Goal: Task Accomplishment & Management: Manage account settings

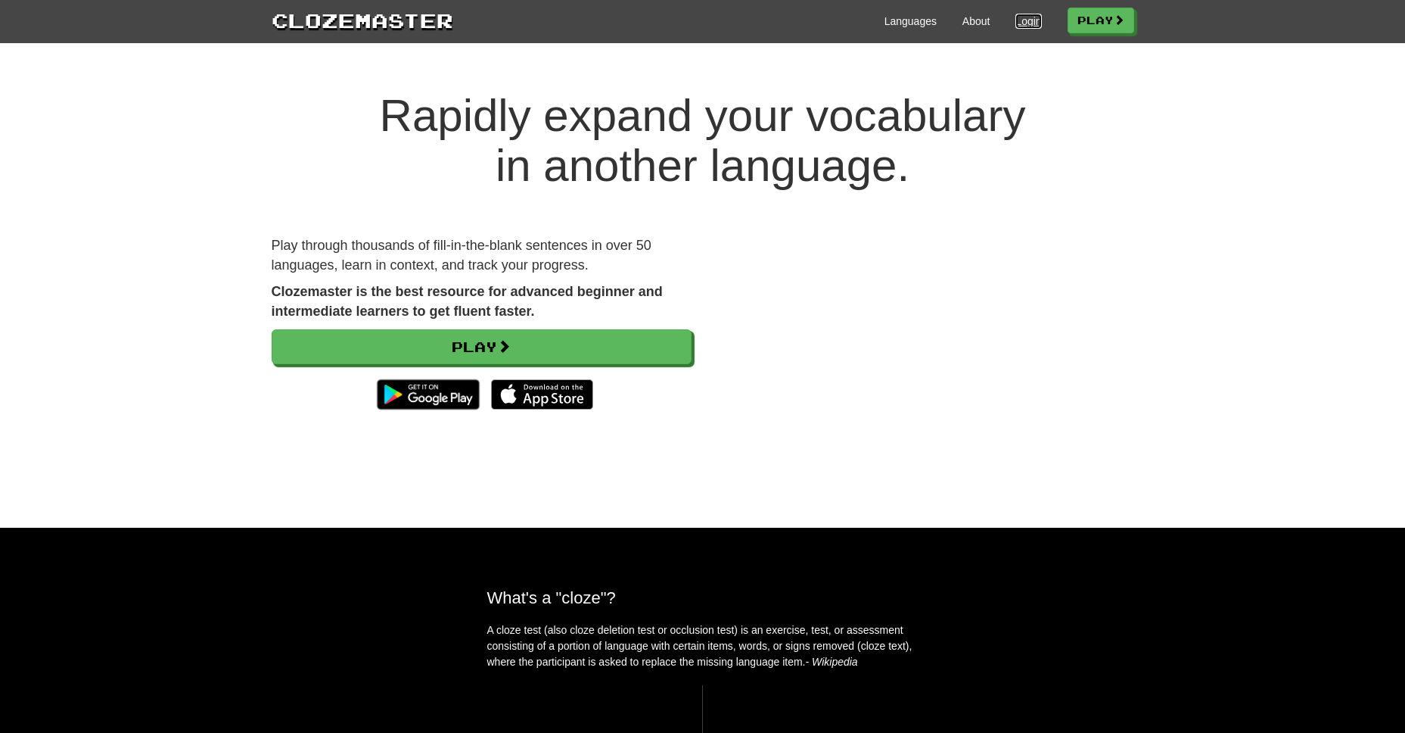
click at [1025, 25] on link "Login" at bounding box center [1029, 21] width 26 height 15
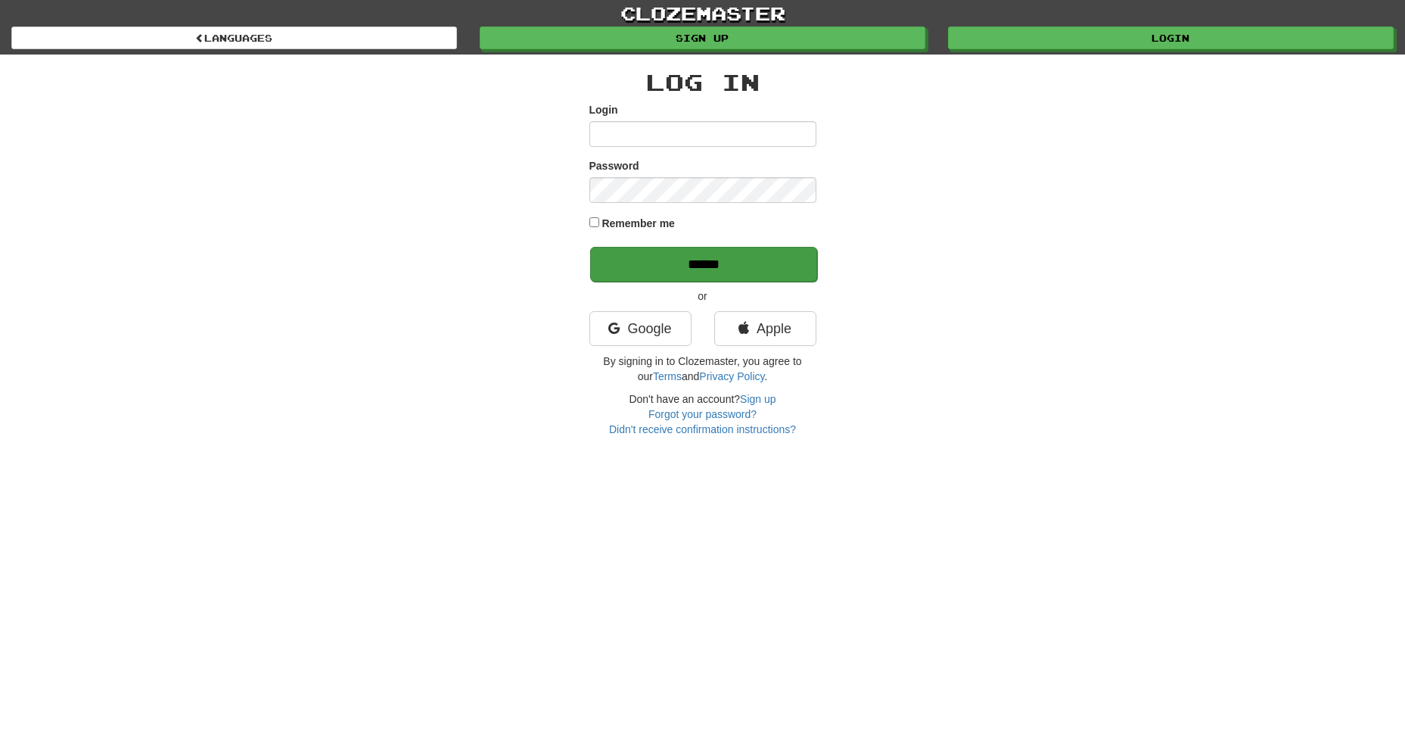
type input "**********"
click at [661, 278] on input "******" at bounding box center [703, 264] width 227 height 35
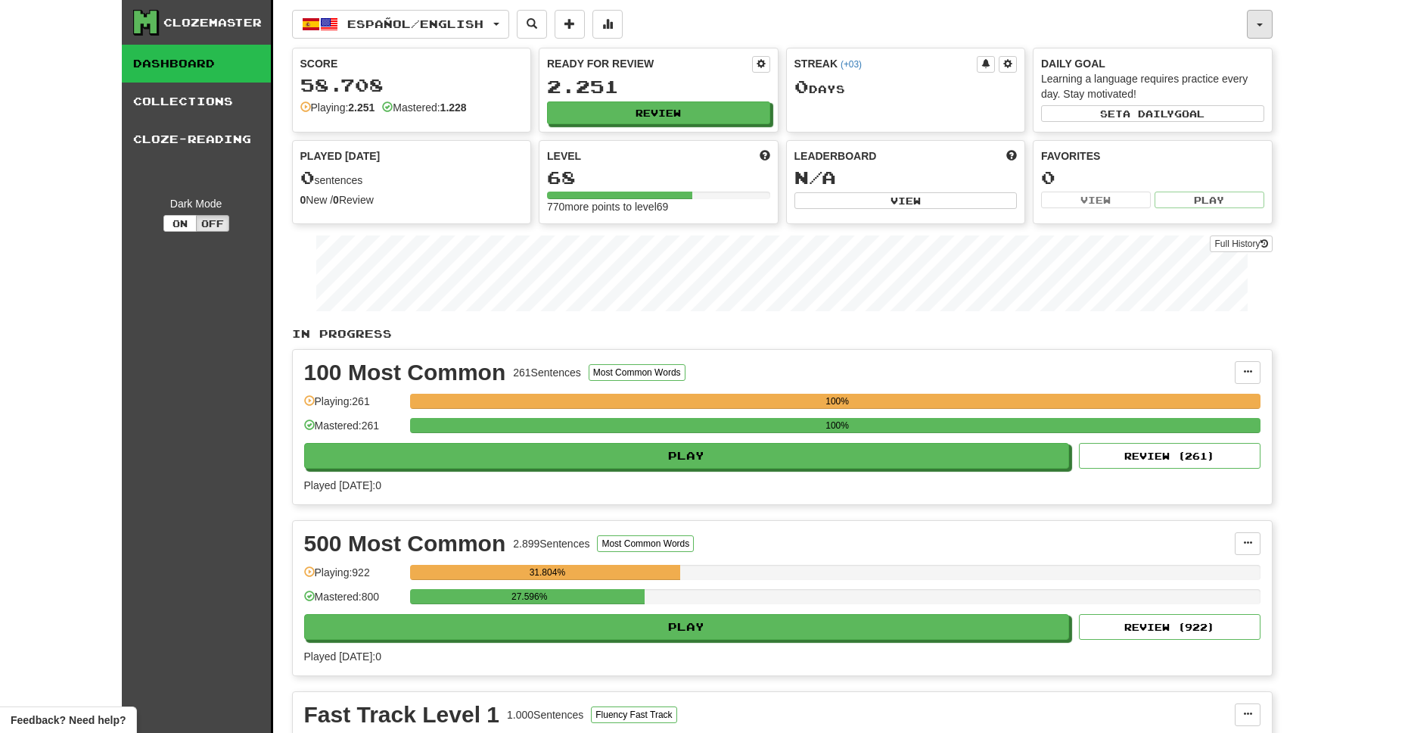
click at [1255, 36] on button "button" at bounding box center [1260, 24] width 26 height 29
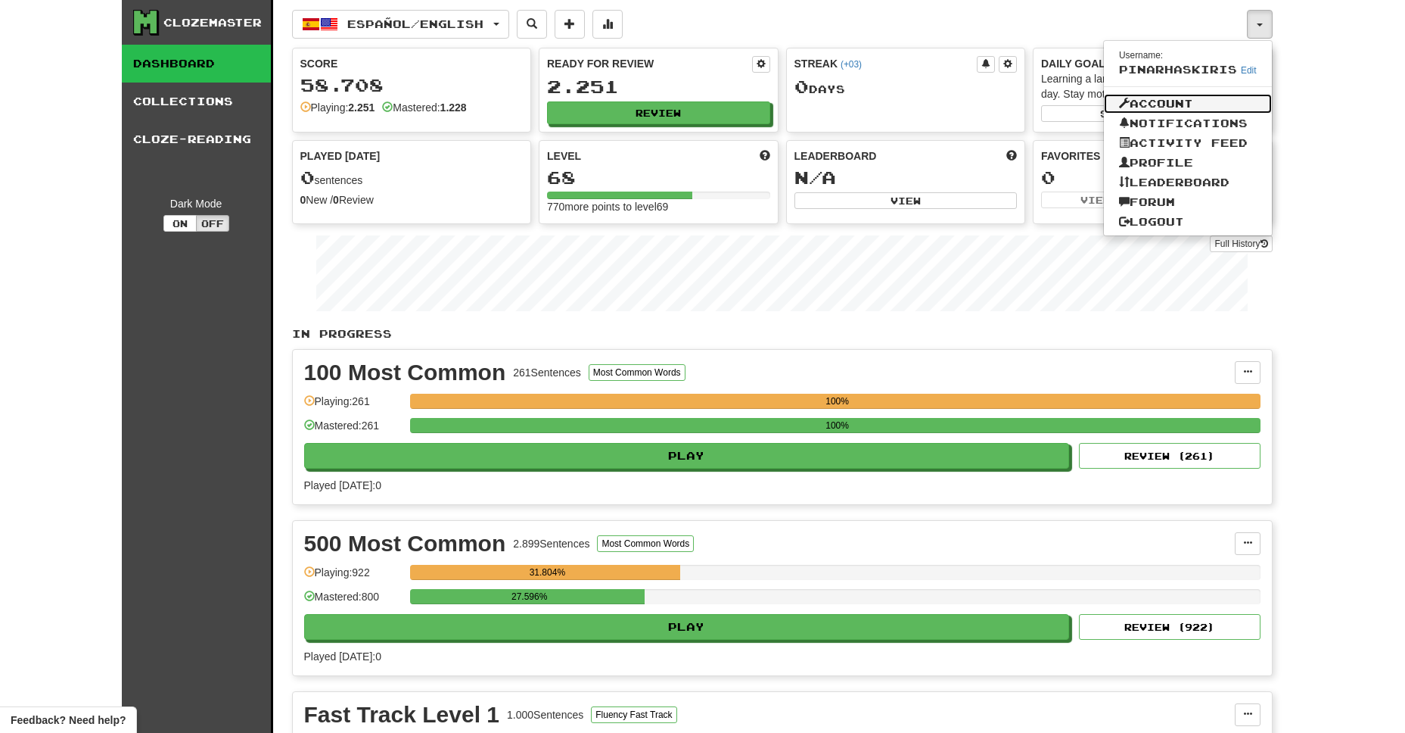
click at [1168, 98] on link "Account" at bounding box center [1188, 104] width 168 height 20
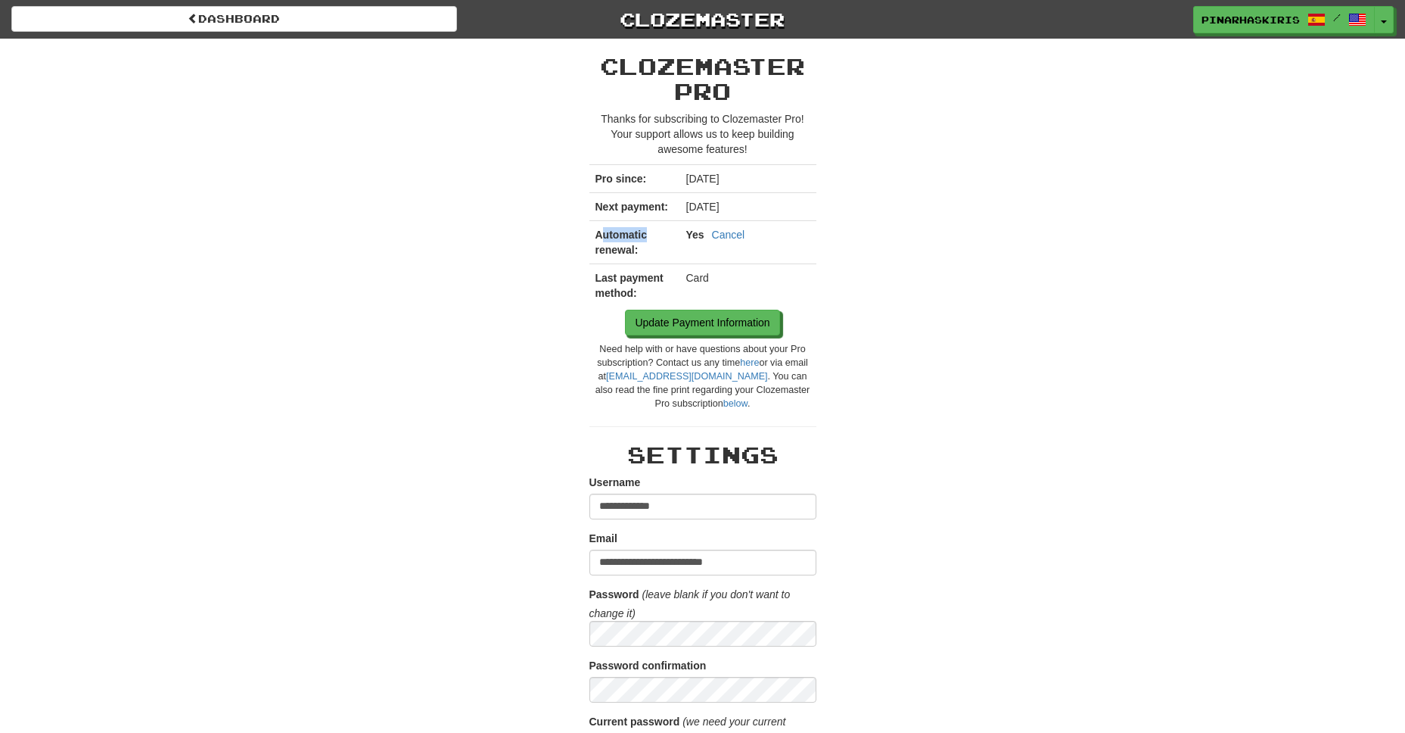
drag, startPoint x: 601, startPoint y: 237, endPoint x: 649, endPoint y: 237, distance: 47.7
click at [649, 237] on td "Automatic renewal:" at bounding box center [634, 242] width 91 height 43
drag, startPoint x: 602, startPoint y: 253, endPoint x: 554, endPoint y: 253, distance: 47.7
click at [589, 248] on td "Automatic renewal:" at bounding box center [634, 242] width 91 height 43
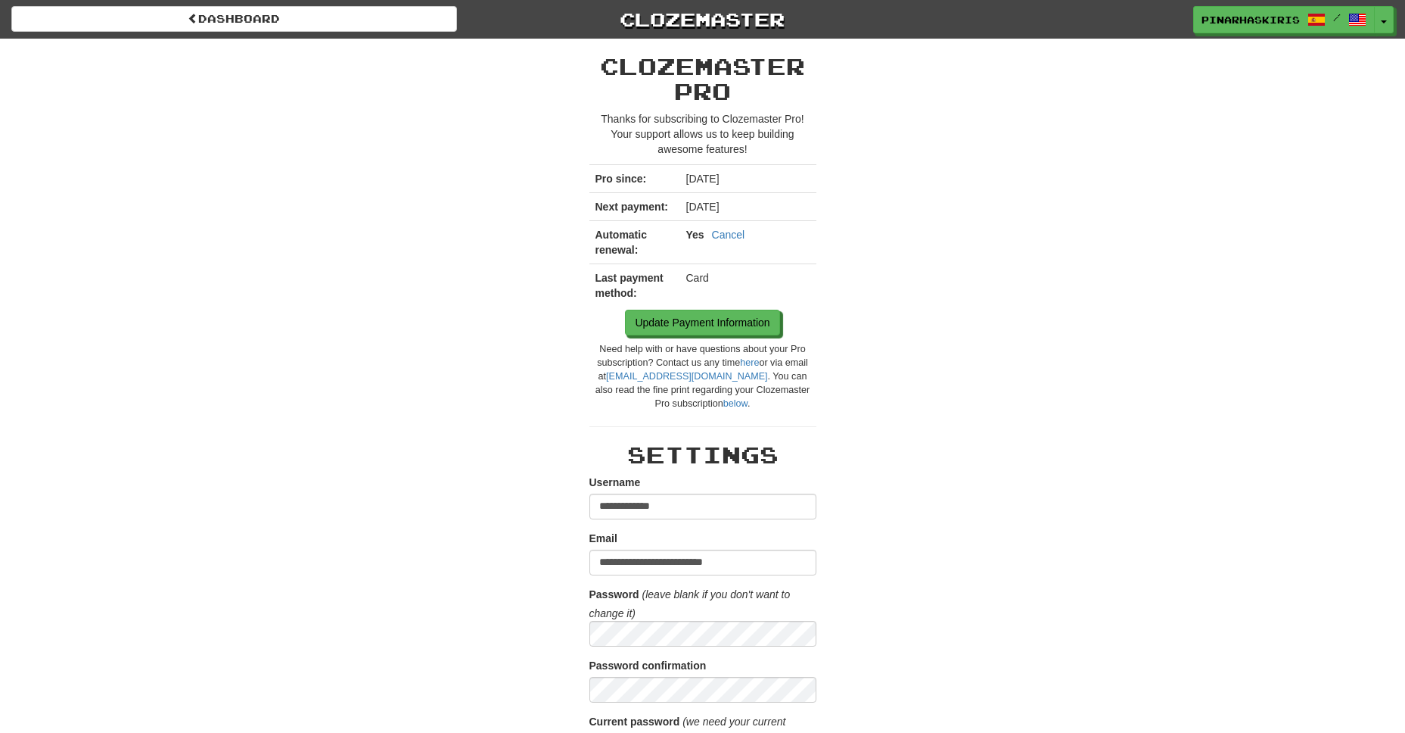
drag, startPoint x: 686, startPoint y: 210, endPoint x: 760, endPoint y: 207, distance: 73.5
click at [760, 207] on td "[DATE]" at bounding box center [748, 207] width 136 height 28
click at [721, 206] on td "[DATE]" at bounding box center [748, 207] width 136 height 28
click at [727, 229] on link "Cancel" at bounding box center [728, 234] width 33 height 15
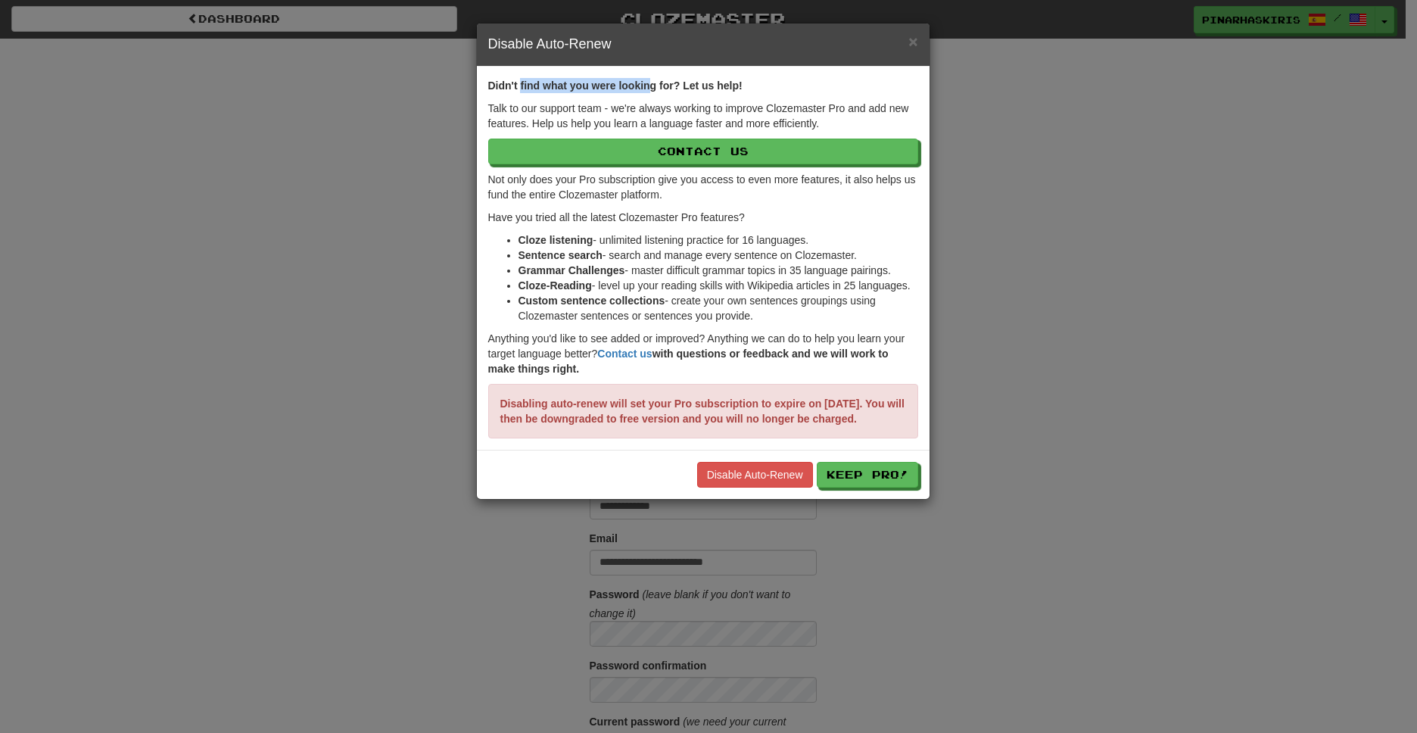
drag, startPoint x: 543, startPoint y: 83, endPoint x: 650, endPoint y: 84, distance: 107.5
click at [650, 84] on strong "Didn't find what you were looking for? Let us help!" at bounding box center [615, 85] width 254 height 12
drag, startPoint x: 612, startPoint y: 112, endPoint x: 663, endPoint y: 110, distance: 50.7
click at [663, 110] on p "Talk to our support team - we're always working to improve Clozemaster Pro and …" at bounding box center [703, 116] width 430 height 30
click at [552, 107] on p "Talk to our support team - we're always working to improve Clozemaster Pro and …" at bounding box center [703, 116] width 430 height 30
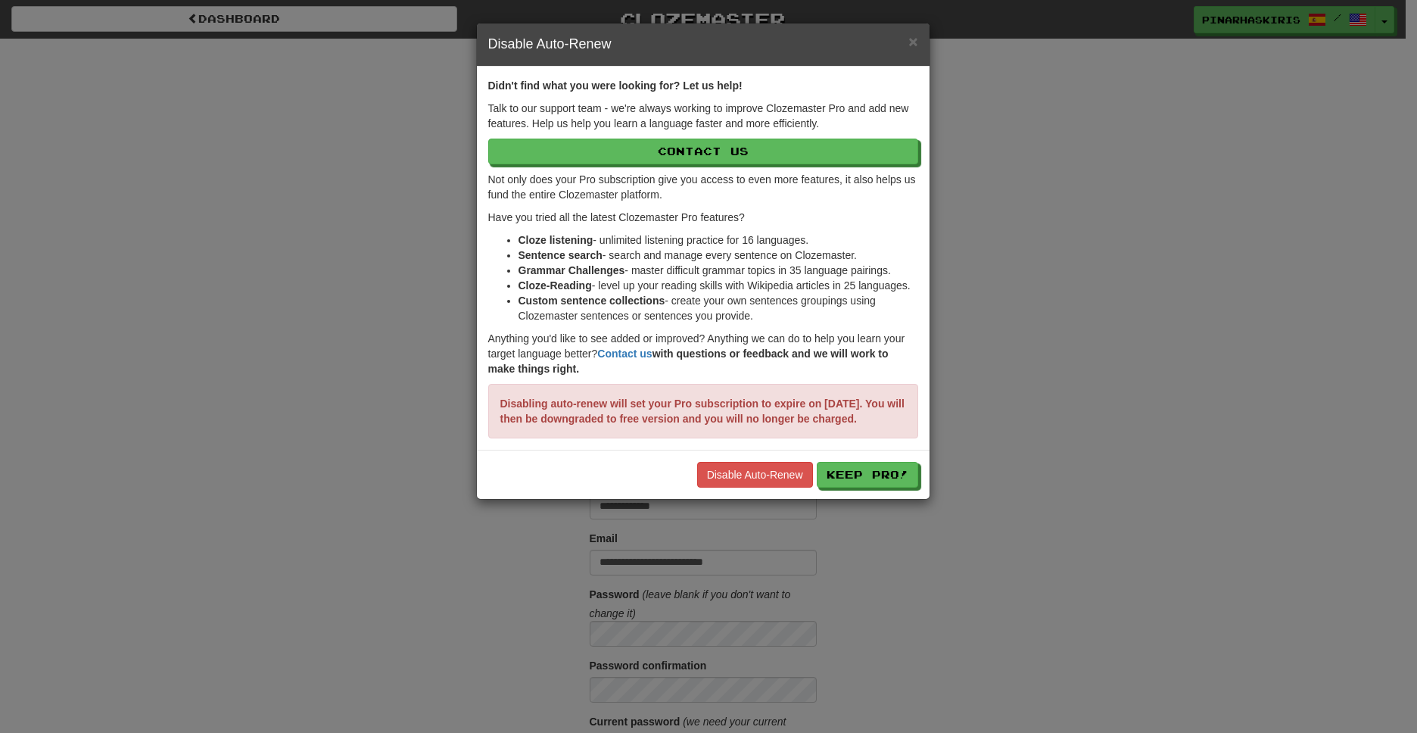
drag, startPoint x: 522, startPoint y: 90, endPoint x: 600, endPoint y: 89, distance: 77.9
click at [600, 89] on strong "Didn't find what you were looking for? Let us help!" at bounding box center [615, 85] width 254 height 12
drag, startPoint x: 645, startPoint y: 83, endPoint x: 668, endPoint y: 89, distance: 23.5
click at [711, 82] on strong "Didn't find what you were looking for? Let us help!" at bounding box center [615, 85] width 254 height 12
drag, startPoint x: 514, startPoint y: 108, endPoint x: 800, endPoint y: 109, distance: 286.0
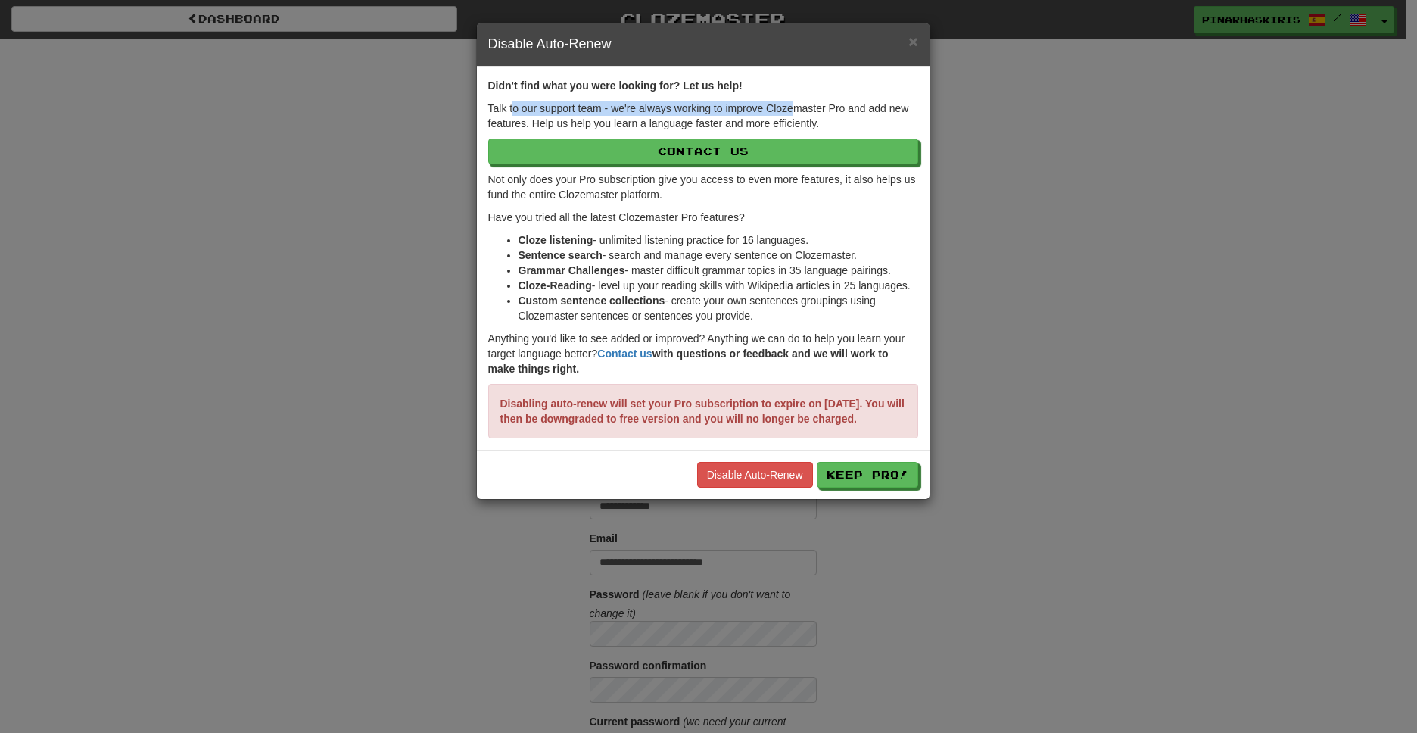
click at [800, 109] on p "Talk to our support team - we're always working to improve Clozemaster Pro and …" at bounding box center [703, 116] width 430 height 30
drag, startPoint x: 786, startPoint y: 122, endPoint x: 734, endPoint y: 120, distance: 52.3
click at [734, 120] on p "Talk to our support team - we're always working to improve Clozemaster Pro and …" at bounding box center [703, 116] width 430 height 30
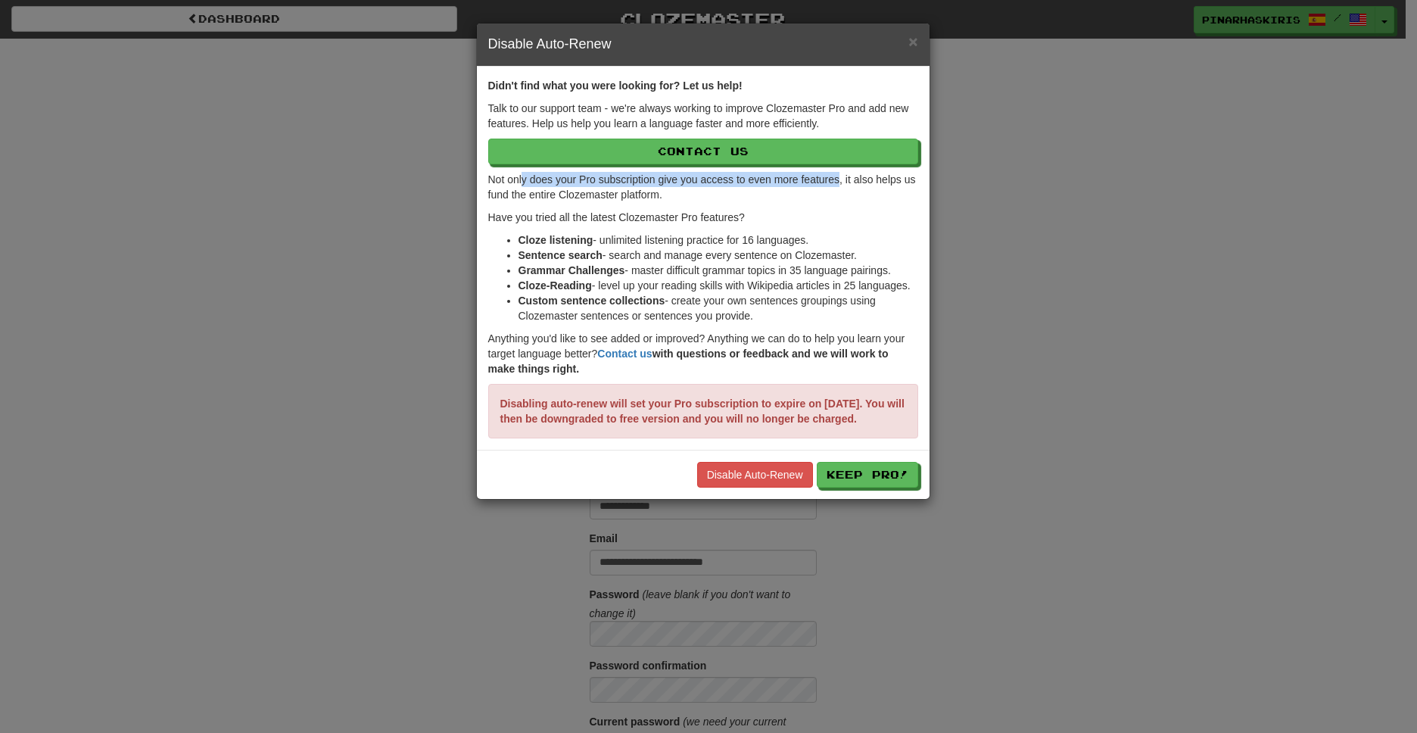
drag, startPoint x: 523, startPoint y: 182, endPoint x: 844, endPoint y: 185, distance: 320.9
click at [844, 185] on p "Not only does your Pro subscription give you access to even more features, it a…" at bounding box center [703, 187] width 430 height 30
drag, startPoint x: 624, startPoint y: 194, endPoint x: 537, endPoint y: 194, distance: 86.3
click at [537, 194] on p "Not only does your Pro subscription give you access to even more features, it a…" at bounding box center [703, 187] width 430 height 30
drag, startPoint x: 527, startPoint y: 216, endPoint x: 700, endPoint y: 217, distance: 173.3
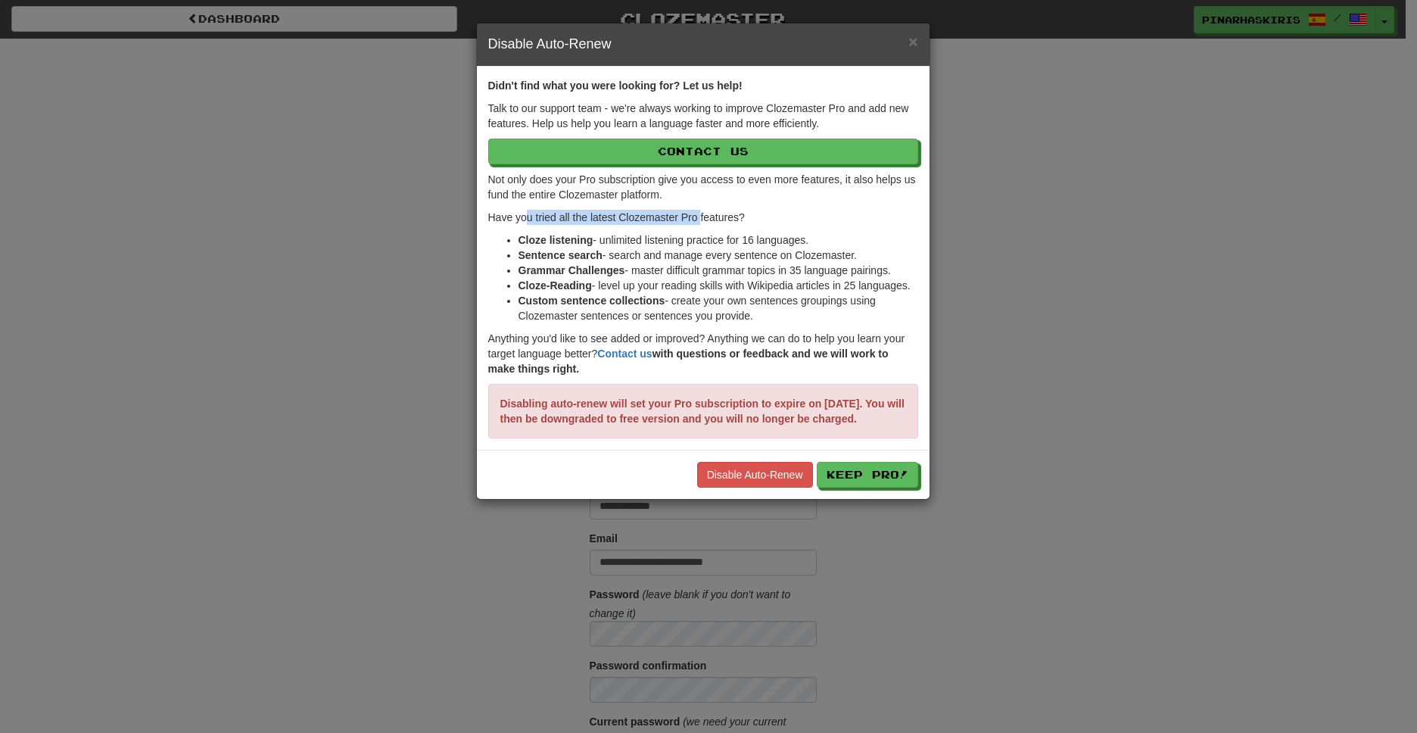
click at [700, 217] on p "Have you tried all the latest Clozemaster Pro features?" at bounding box center [703, 217] width 430 height 15
drag, startPoint x: 524, startPoint y: 236, endPoint x: 544, endPoint y: 271, distance: 40.0
click at [580, 241] on strong "Cloze listening" at bounding box center [555, 240] width 75 height 12
drag, startPoint x: 581, startPoint y: 260, endPoint x: 594, endPoint y: 268, distance: 14.9
click at [600, 263] on li "Grammar Challenges - master difficult grammar topics in 35 language pairings." at bounding box center [718, 270] width 400 height 15
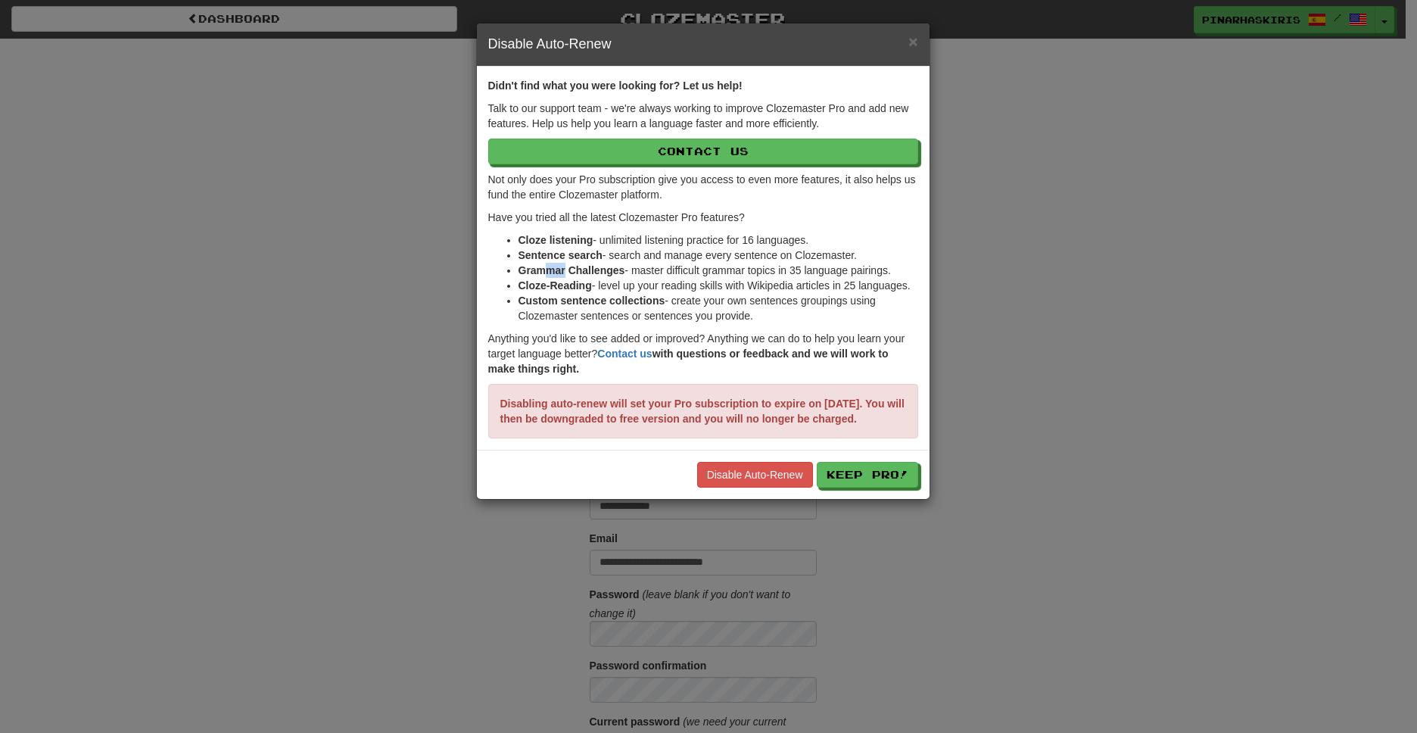
drag, startPoint x: 566, startPoint y: 272, endPoint x: 543, endPoint y: 306, distance: 40.3
click at [560, 282] on ul "Cloze listening - unlimited listening practice for 16 languages. Sentence searc…" at bounding box center [703, 277] width 430 height 91
drag, startPoint x: 541, startPoint y: 338, endPoint x: 667, endPoint y: 338, distance: 126.4
click at [667, 338] on p "Anything you'd like to see added or improved? Anything we can do to help you le…" at bounding box center [703, 353] width 430 height 45
drag, startPoint x: 782, startPoint y: 339, endPoint x: 773, endPoint y: 349, distance: 13.4
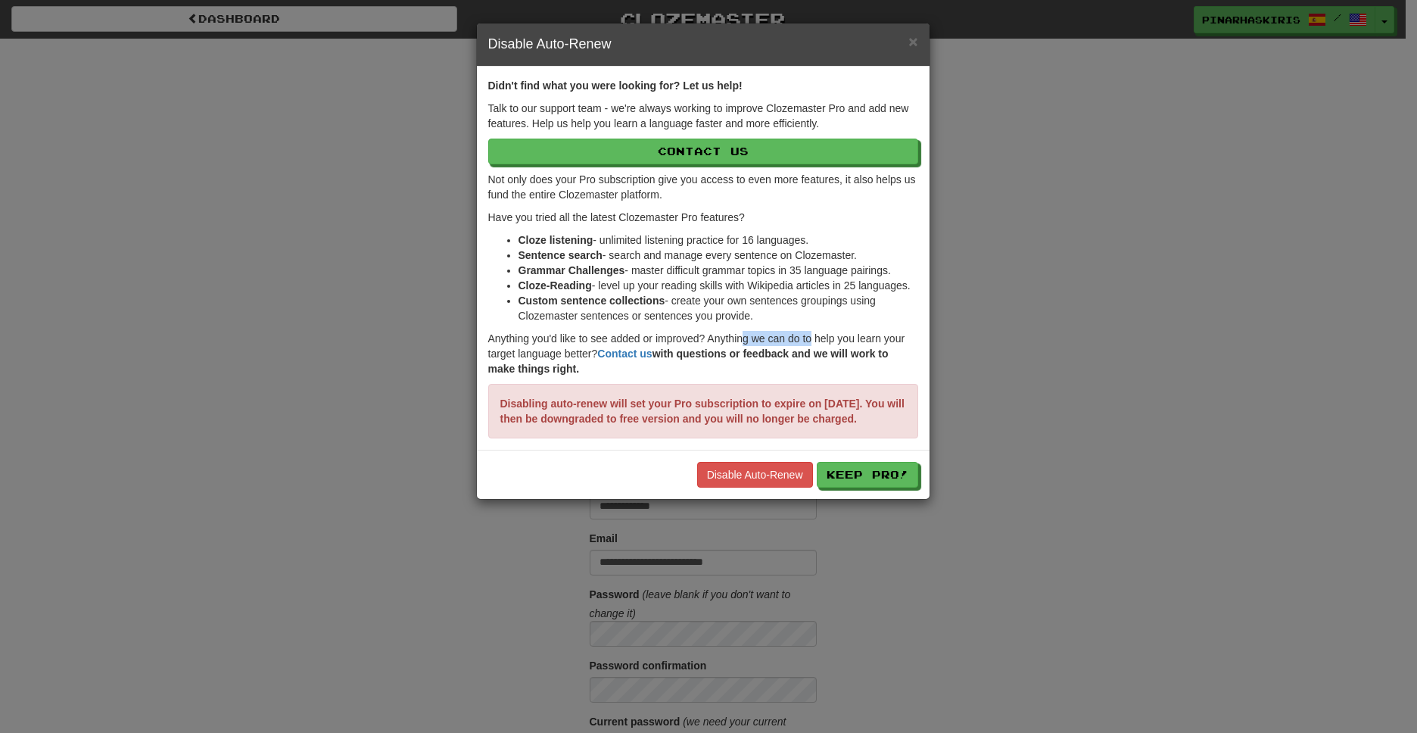
click at [821, 339] on p "Anything you'd like to see added or improved? Anything we can do to help you le…" at bounding box center [703, 353] width 430 height 45
click at [486, 356] on div "Didn't find what you were looking for? Let us help! Talk to our support team - …" at bounding box center [703, 258] width 453 height 383
drag, startPoint x: 543, startPoint y: 401, endPoint x: 686, endPoint y: 406, distance: 143.1
click at [651, 405] on strong "Disabling auto-renew will set your Pro subscription to expire on October 12, 20…" at bounding box center [702, 410] width 404 height 27
click at [686, 406] on strong "Disabling auto-renew will set your Pro subscription to expire on October 12, 20…" at bounding box center [702, 410] width 404 height 27
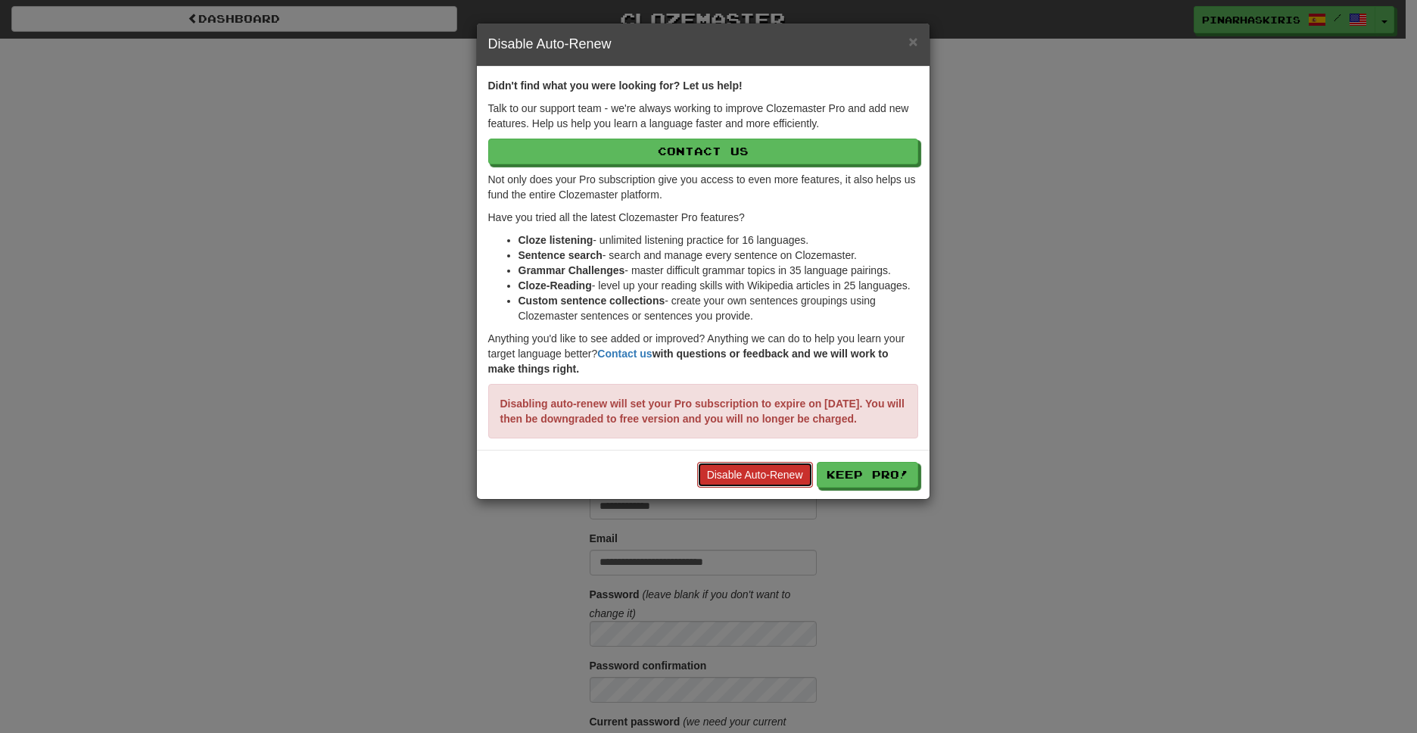
click at [743, 487] on link "Disable Auto-Renew" at bounding box center [755, 475] width 116 height 26
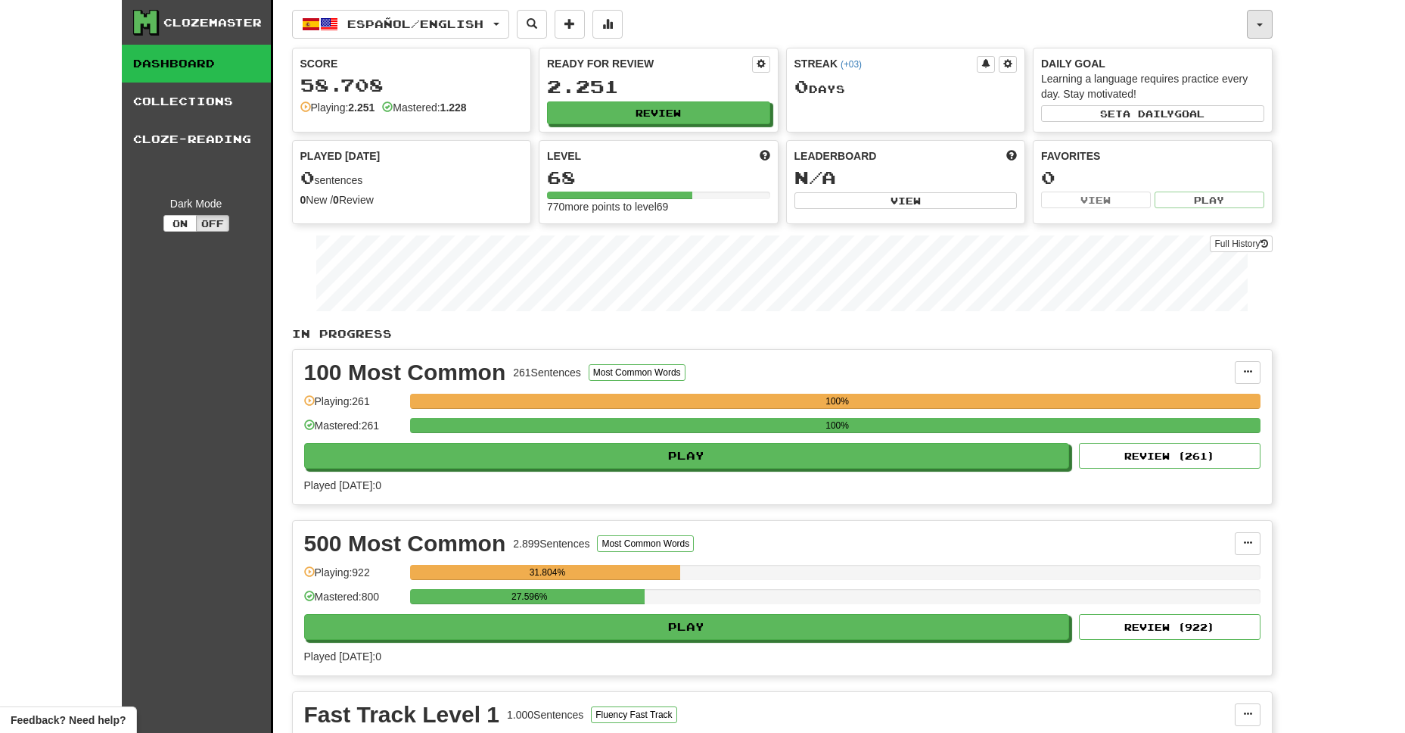
click at [1261, 30] on button "button" at bounding box center [1260, 24] width 26 height 29
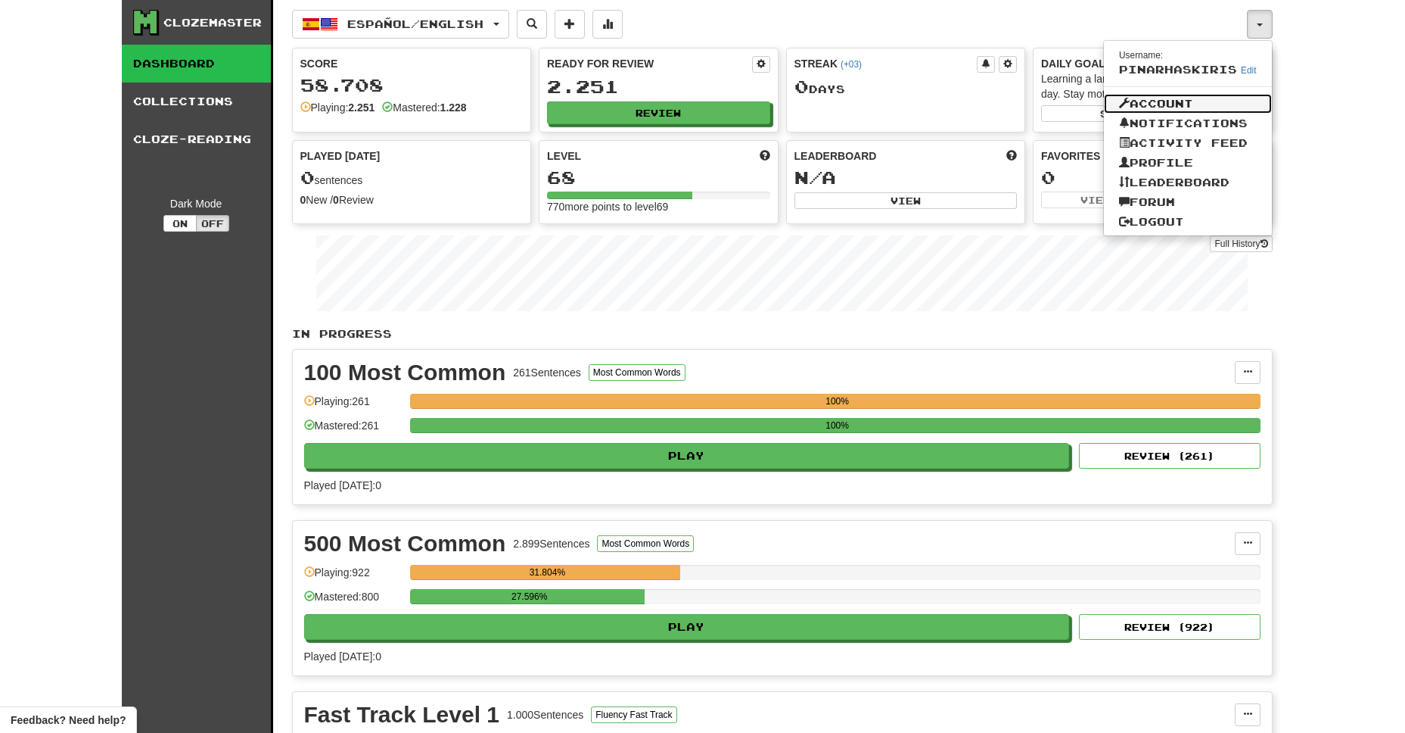
click at [1219, 107] on link "Account" at bounding box center [1188, 104] width 168 height 20
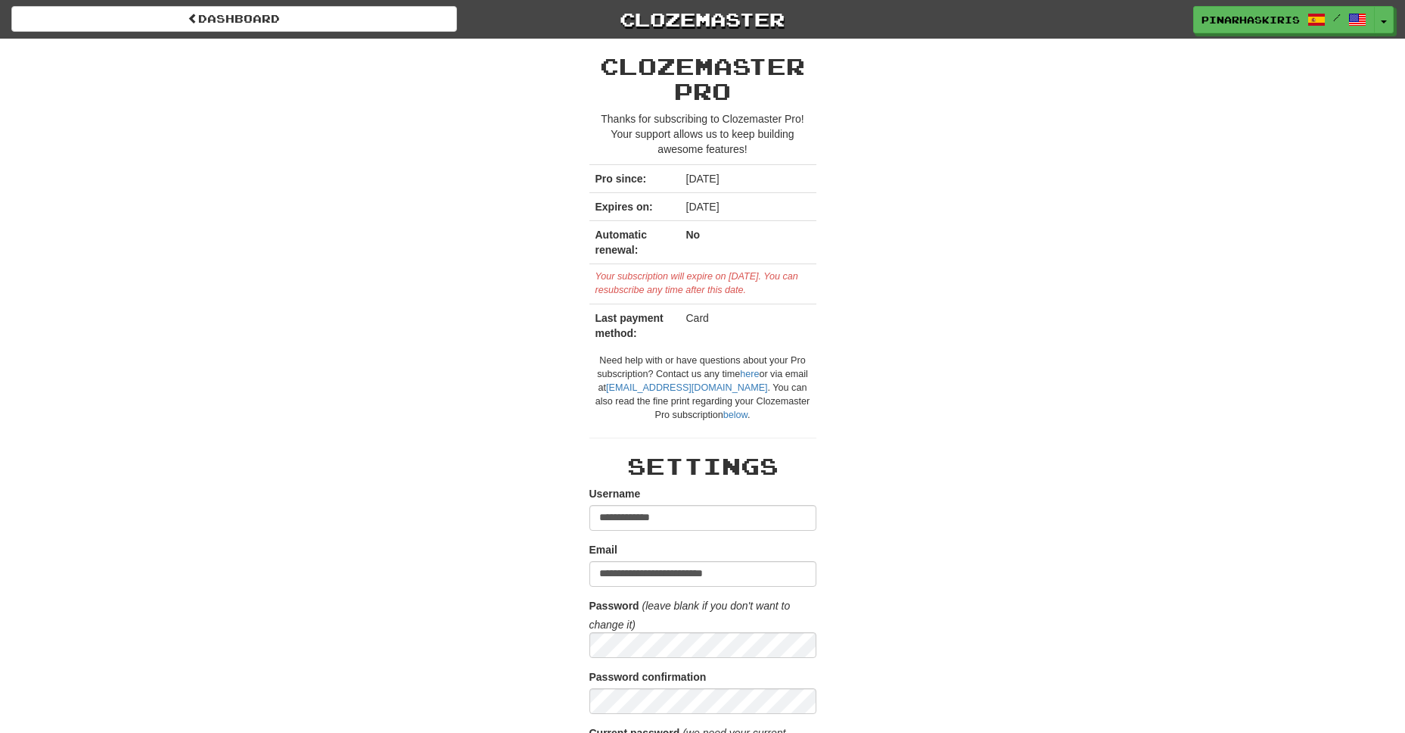
scroll to position [3, 0]
